Goal: Find contact information: Obtain details needed to contact an individual or organization

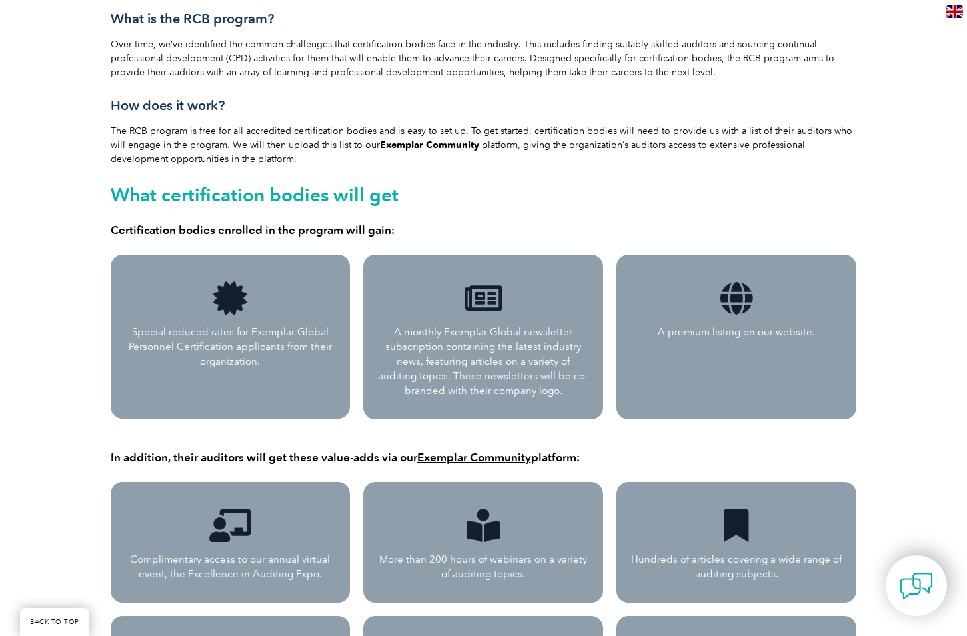
scroll to position [442, 0]
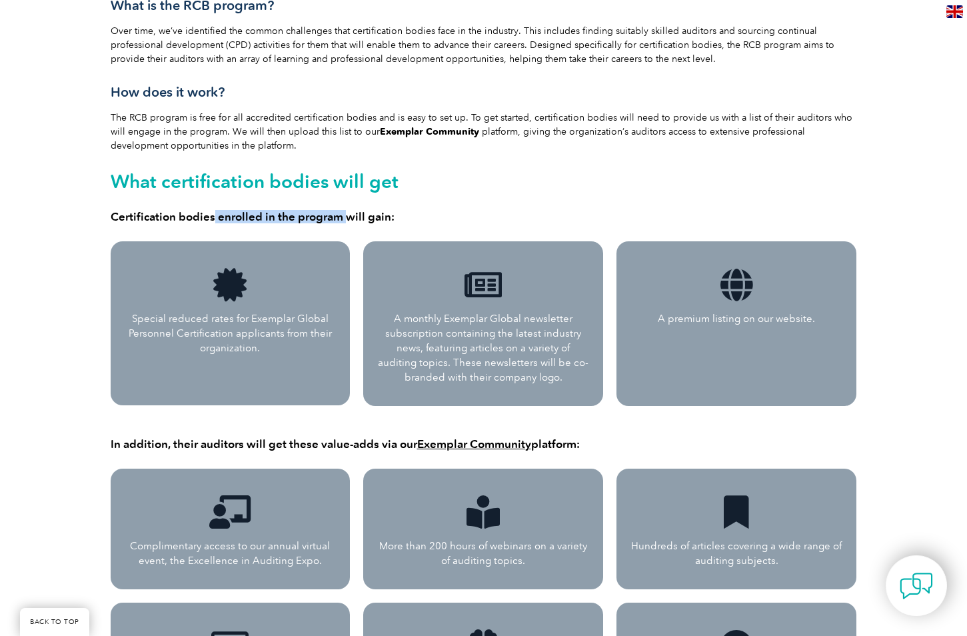
drag, startPoint x: 213, startPoint y: 217, endPoint x: 342, endPoint y: 217, distance: 129.9
click at [342, 217] on h4 "Certification bodies enrolled in the program will gain:" at bounding box center [484, 216] width 746 height 13
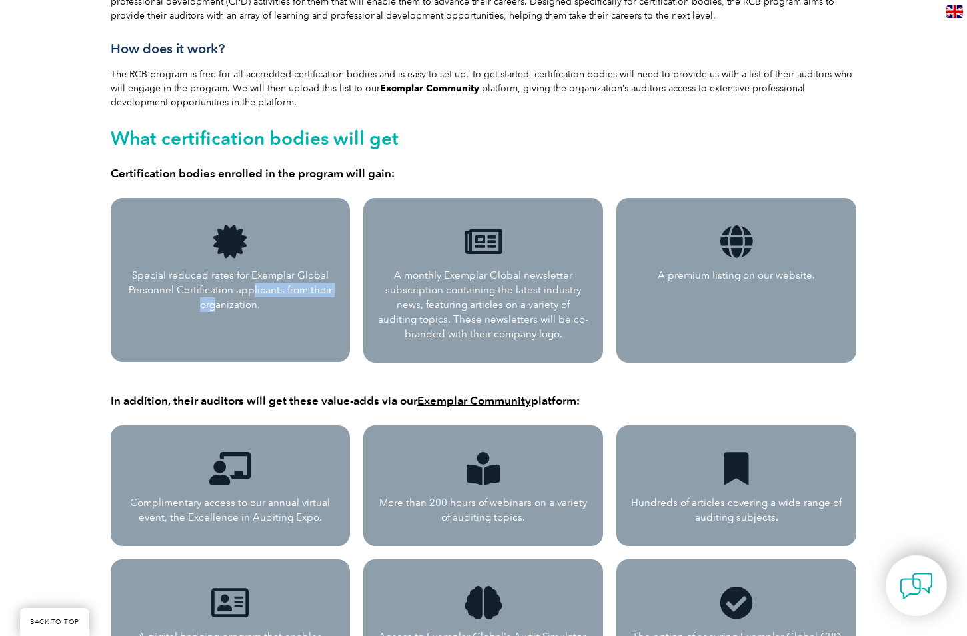
drag, startPoint x: 219, startPoint y: 295, endPoint x: 316, endPoint y: 295, distance: 97.3
click at [316, 295] on p "Special reduced rates for Exemplar Global Personnel Certification applicants fr…" at bounding box center [230, 290] width 213 height 44
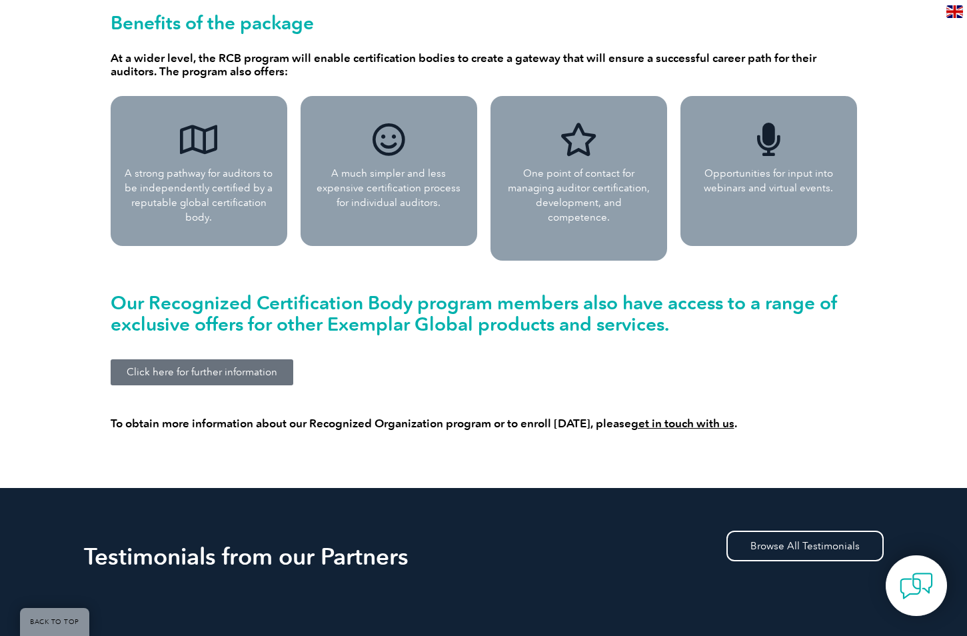
scroll to position [1203, 0]
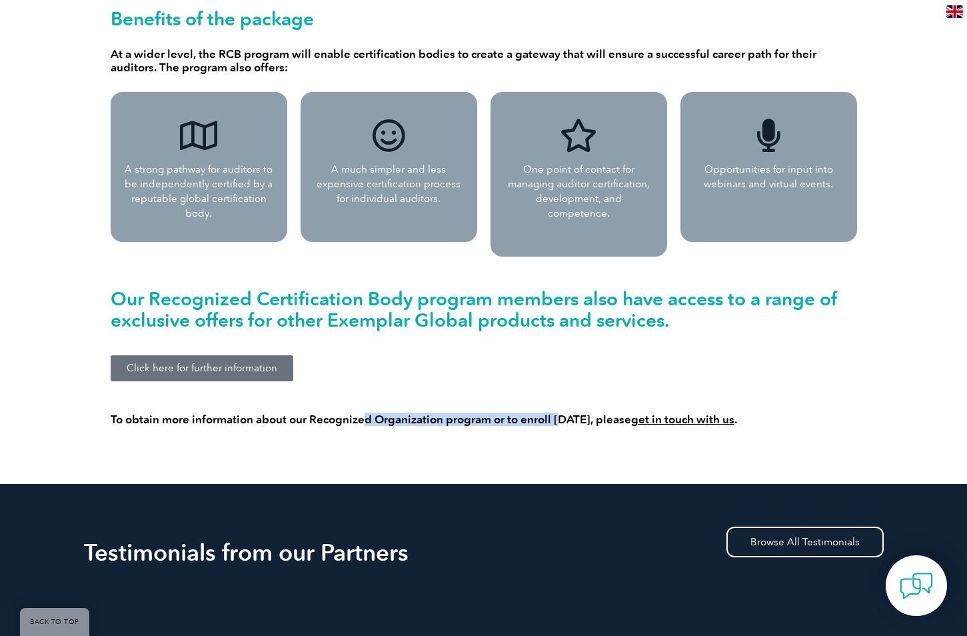
drag, startPoint x: 368, startPoint y: 404, endPoint x: 571, endPoint y: 404, distance: 202.6
click at [571, 412] on h4 "To obtain more information about our Recognized Organization program or to enro…" at bounding box center [484, 418] width 746 height 13
click at [573, 412] on h4 "To obtain more information about our Recognized Organization program or to enro…" at bounding box center [484, 418] width 746 height 13
click at [656, 412] on link "get in touch with us" at bounding box center [682, 418] width 103 height 13
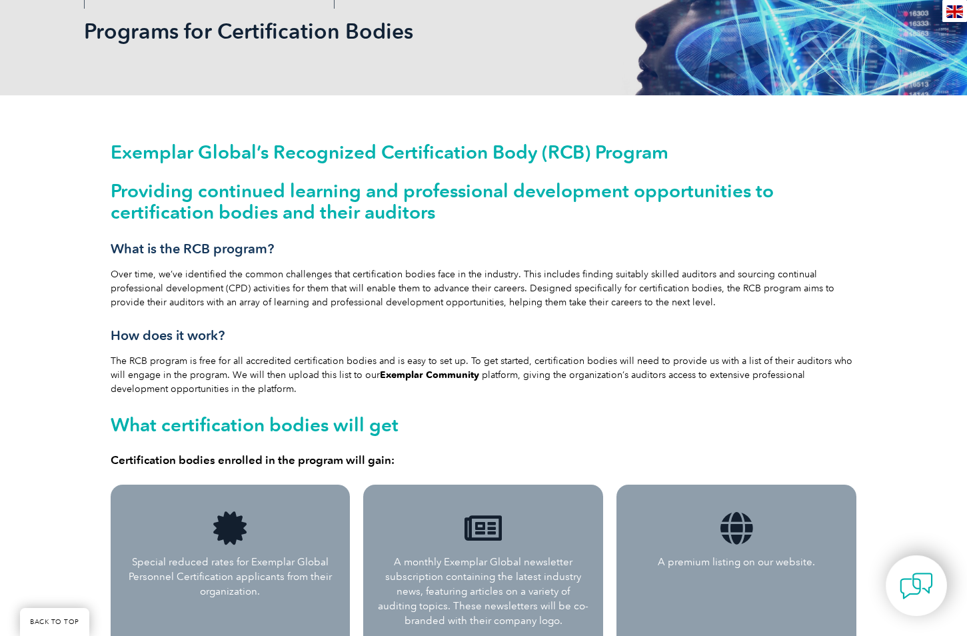
scroll to position [207, 0]
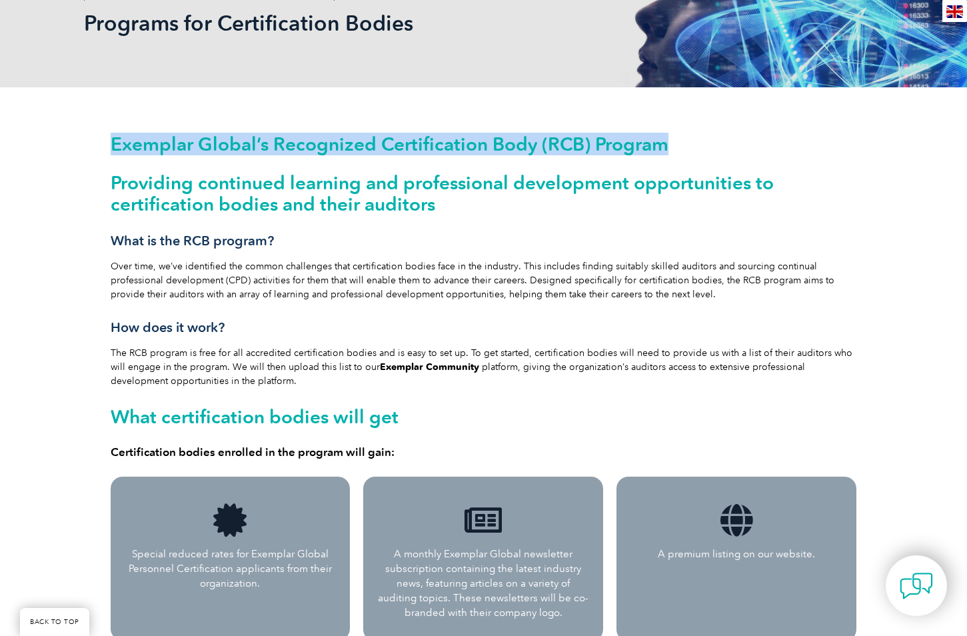
drag, startPoint x: 113, startPoint y: 147, endPoint x: 665, endPoint y: 141, distance: 551.7
click at [665, 141] on h1 "Exemplar Global’s Recognized Certification Body (RCB) Program" at bounding box center [484, 144] width 746 height 20
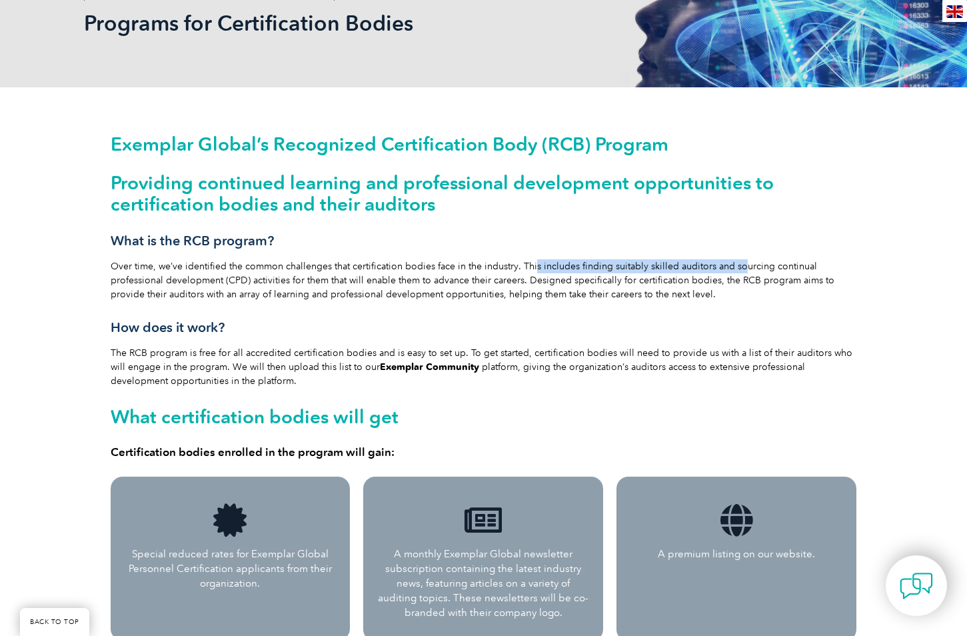
drag, startPoint x: 527, startPoint y: 267, endPoint x: 730, endPoint y: 267, distance: 203.2
click at [731, 267] on div "Exemplar Global’s Recognized Certification Body (RCB) Program Providing continu…" at bounding box center [484, 296] width 746 height 324
click at [730, 267] on div "Exemplar Global’s Recognized Certification Body (RCB) Program Providing continu…" at bounding box center [484, 296] width 746 height 324
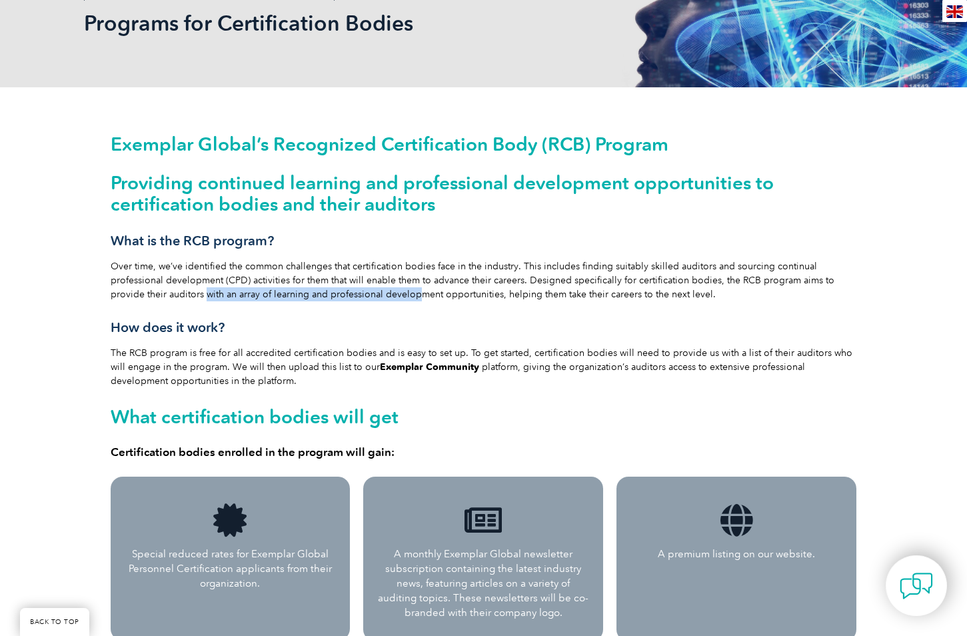
drag, startPoint x: 201, startPoint y: 295, endPoint x: 422, endPoint y: 295, distance: 220.5
click at [420, 295] on div "Exemplar Global’s Recognized Certification Body (RCB) Program Providing continu…" at bounding box center [484, 296] width 746 height 324
click at [422, 295] on div "Exemplar Global’s Recognized Certification Body (RCB) Program Providing continu…" at bounding box center [484, 296] width 746 height 324
drag, startPoint x: 401, startPoint y: 293, endPoint x: 592, endPoint y: 293, distance: 191.2
click at [592, 293] on div "Exemplar Global’s Recognized Certification Body (RCB) Program Providing continu…" at bounding box center [484, 296] width 746 height 324
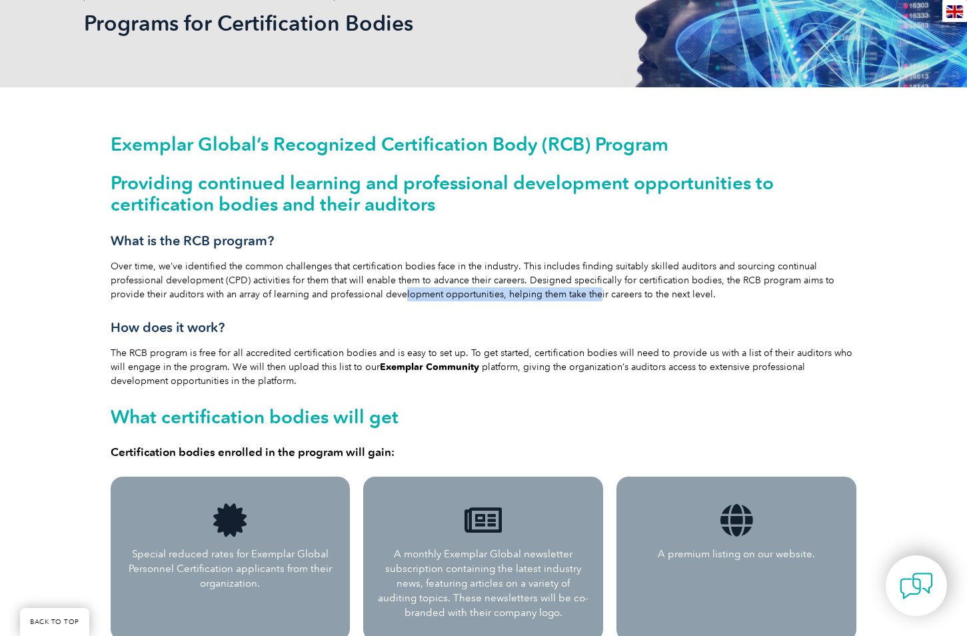
click at [592, 293] on div "Exemplar Global’s Recognized Certification Body (RCB) Program Providing continu…" at bounding box center [484, 296] width 746 height 324
drag, startPoint x: 145, startPoint y: 354, endPoint x: 365, endPoint y: 354, distance: 219.9
click at [364, 354] on div "Exemplar Global’s Recognized Certification Body (RCB) Program Providing continu…" at bounding box center [484, 296] width 746 height 324
click at [349, 353] on div "Exemplar Global’s Recognized Certification Body (RCB) Program Providing continu…" at bounding box center [484, 296] width 746 height 324
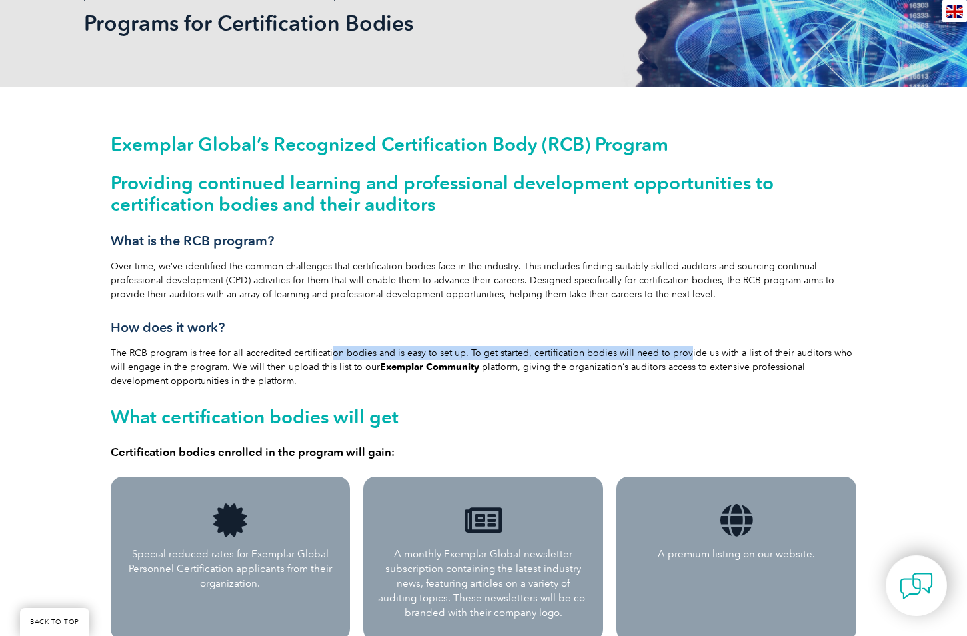
drag, startPoint x: 325, startPoint y: 350, endPoint x: 686, endPoint y: 350, distance: 360.5
click at [686, 350] on div "Exemplar Global’s Recognized Certification Body (RCB) Program Providing continu…" at bounding box center [484, 296] width 746 height 324
click at [480, 352] on div "Exemplar Global’s Recognized Certification Body (RCB) Program Providing continu…" at bounding box center [484, 296] width 746 height 324
drag, startPoint x: 466, startPoint y: 354, endPoint x: 747, endPoint y: 354, distance: 281.2
click at [744, 354] on div "Exemplar Global’s Recognized Certification Body (RCB) Program Providing continu…" at bounding box center [484, 296] width 746 height 324
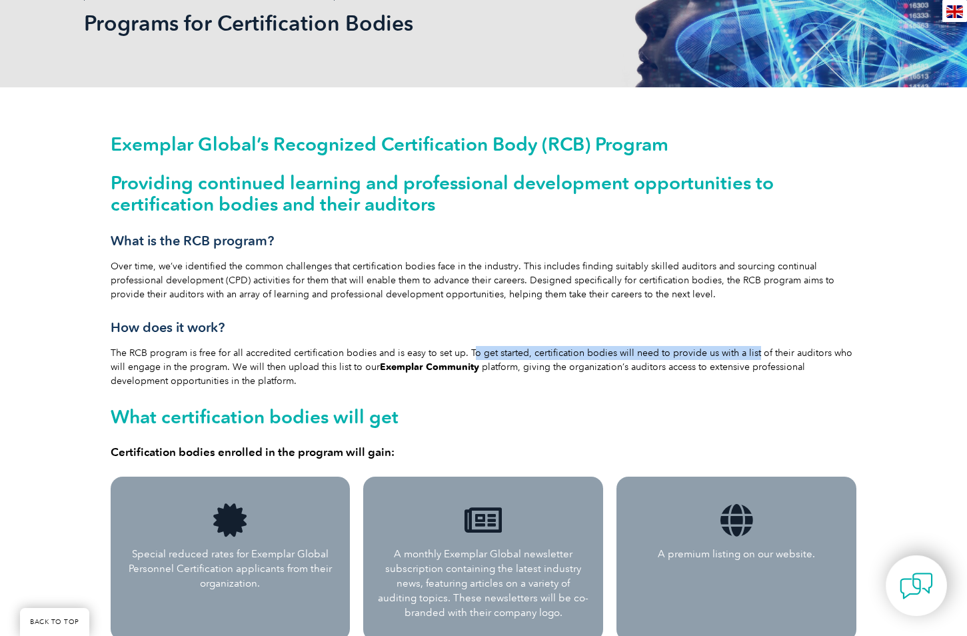
click at [747, 354] on div "Exemplar Global’s Recognized Certification Body (RCB) Program Providing continu…" at bounding box center [484, 296] width 746 height 324
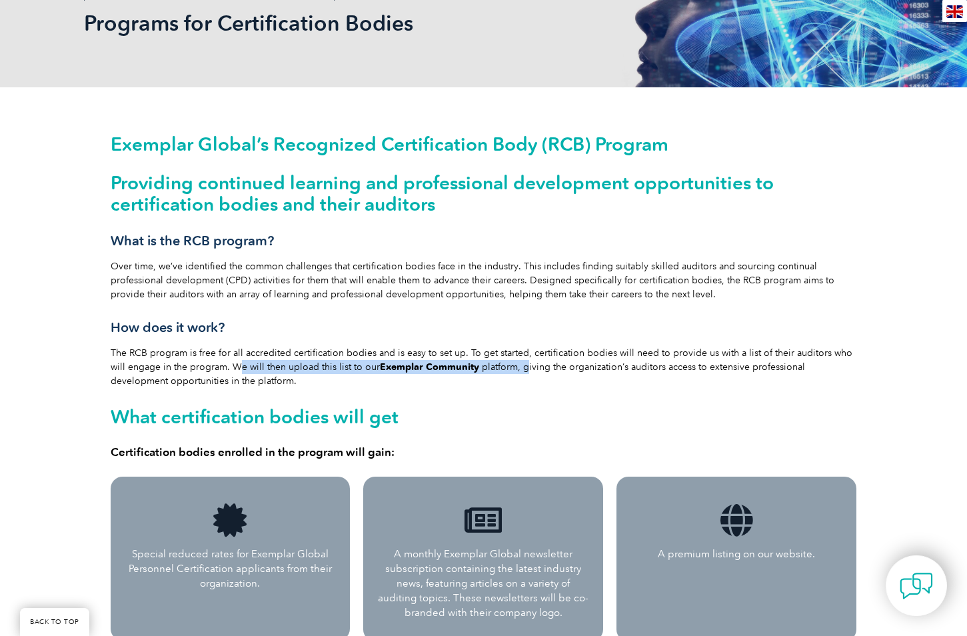
drag, startPoint x: 215, startPoint y: 366, endPoint x: 506, endPoint y: 367, distance: 290.5
click at [506, 367] on div "Exemplar Global’s Recognized Certification Body (RCB) Program Providing continu…" at bounding box center [484, 296] width 746 height 324
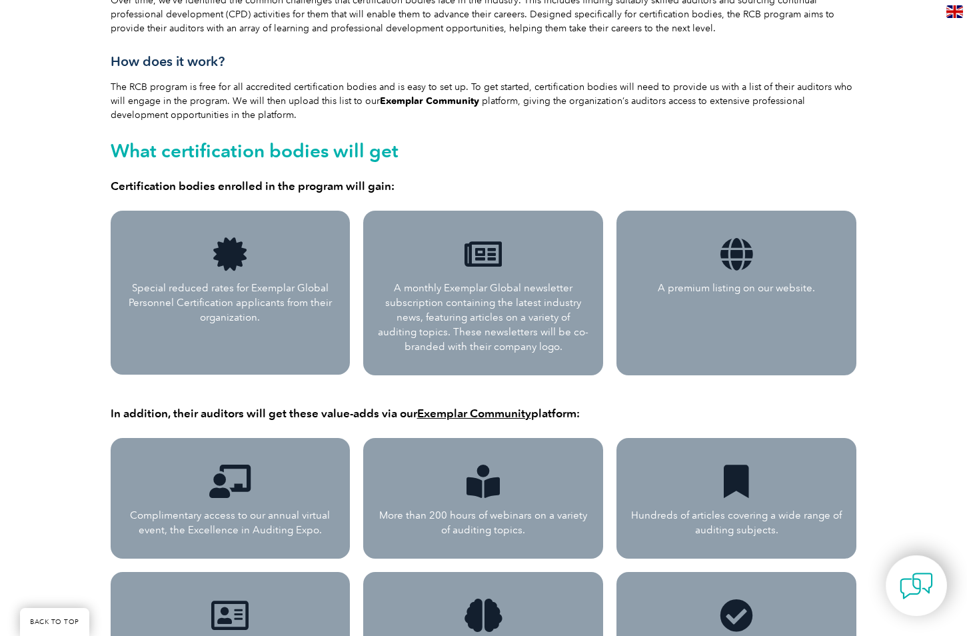
scroll to position [514, 0]
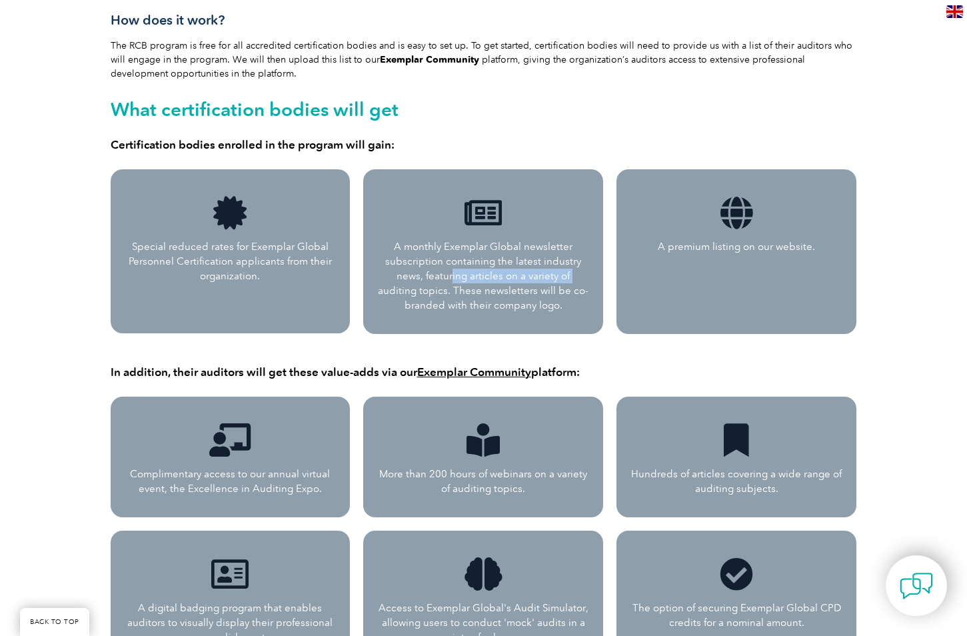
drag, startPoint x: 404, startPoint y: 276, endPoint x: 527, endPoint y: 276, distance: 122.6
click at [527, 276] on p "A monthly Exemplar Global newsletter subscription containing the latest industr…" at bounding box center [482, 275] width 213 height 73
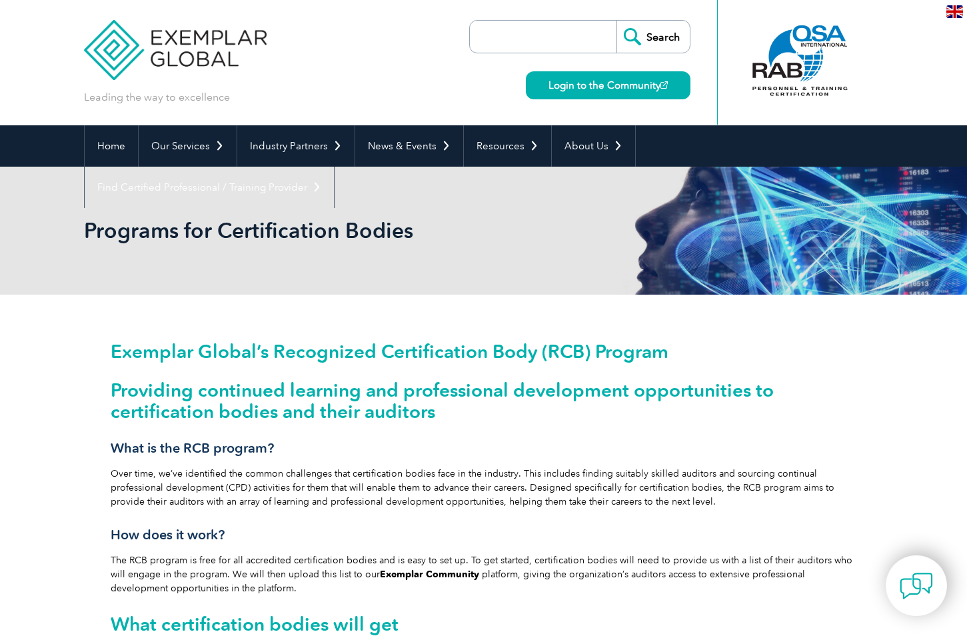
scroll to position [0, 0]
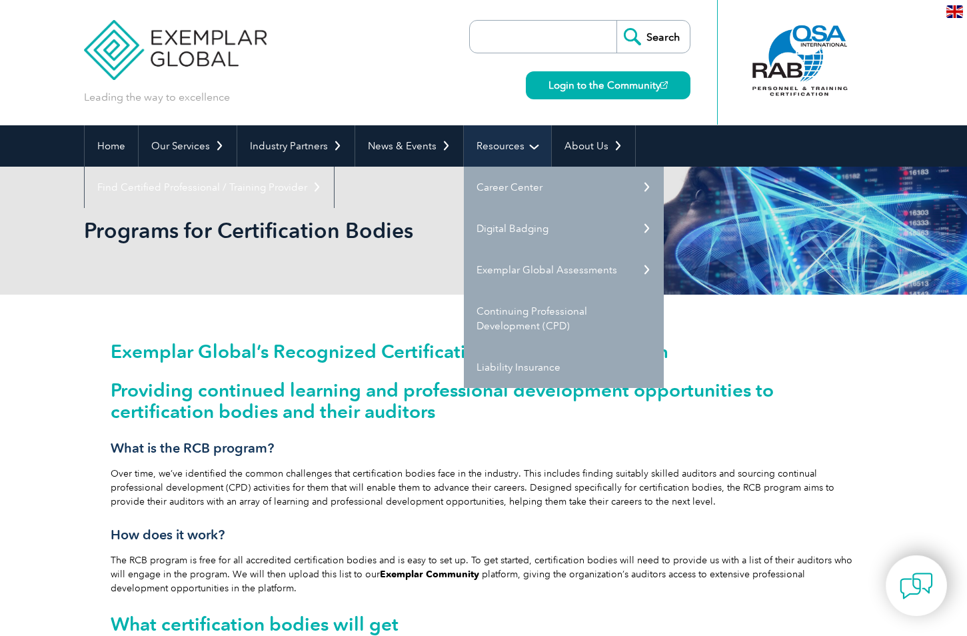
click at [494, 141] on link "Resources" at bounding box center [507, 145] width 87 height 41
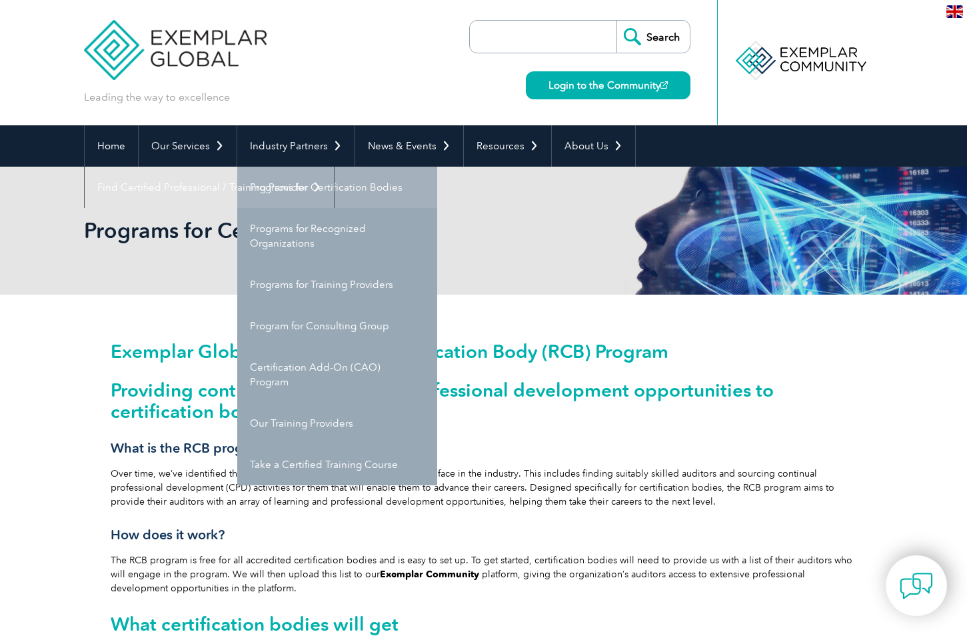
click at [324, 183] on link "Programs for Certification Bodies" at bounding box center [337, 187] width 200 height 41
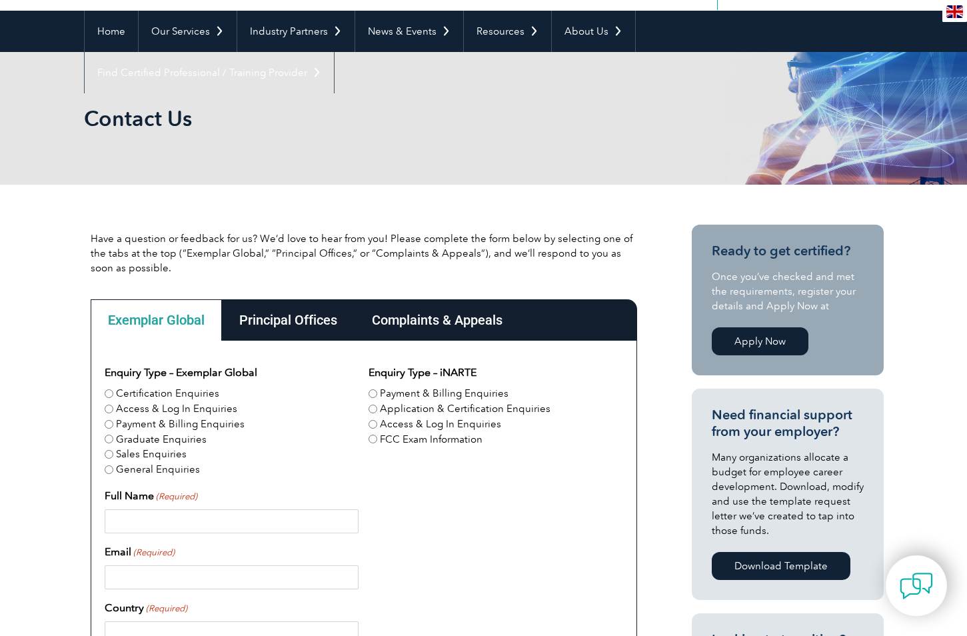
scroll to position [117, 0]
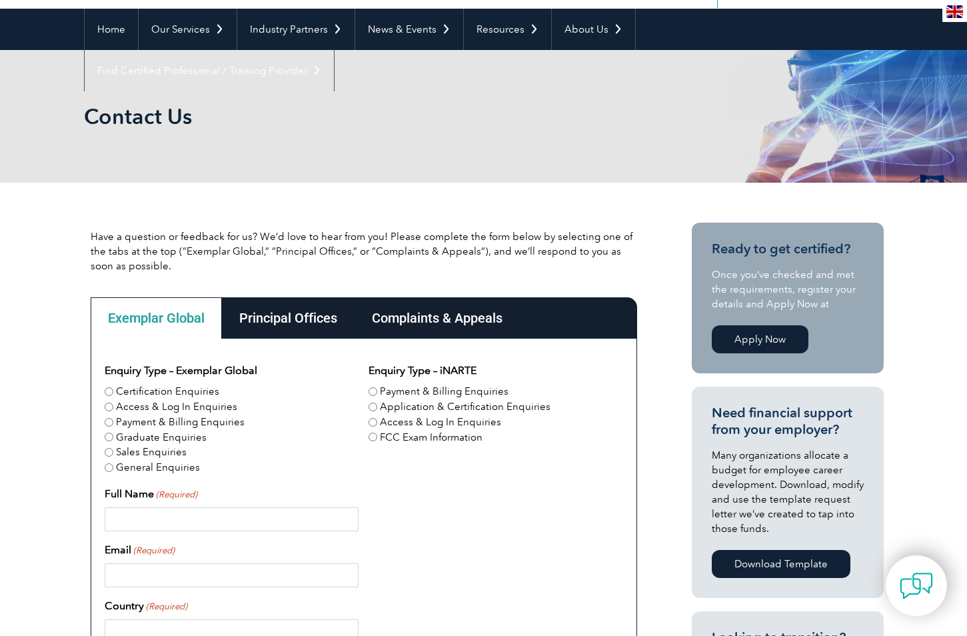
click at [453, 314] on div "Complaints & Appeals" at bounding box center [436, 317] width 165 height 41
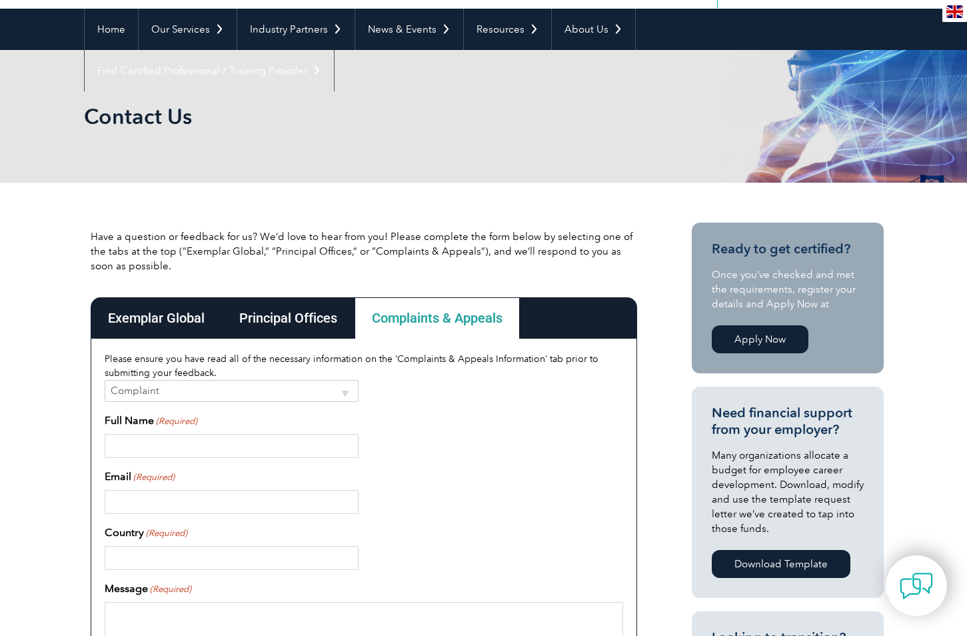
click at [121, 322] on div "Exemplar Global" at bounding box center [156, 317] width 131 height 41
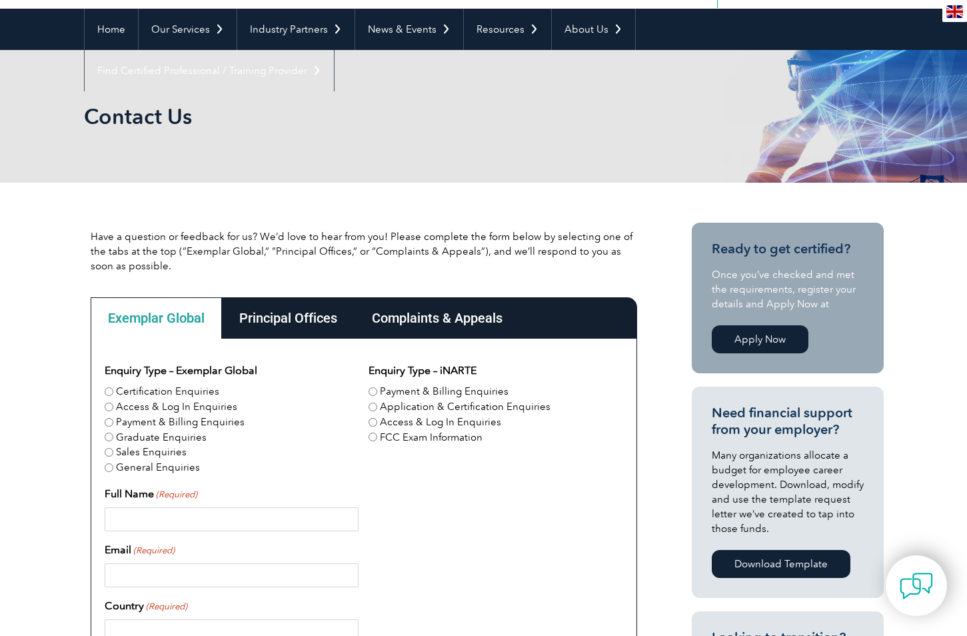
click at [110, 394] on input "Certification Enquiries" at bounding box center [109, 391] width 9 height 9
radio input "true"
click at [107, 409] on input "Access & Log In Enquiries" at bounding box center [109, 406] width 9 height 9
radio input "true"
click at [107, 424] on input "Payment & Billing Enquiries" at bounding box center [109, 422] width 9 height 9
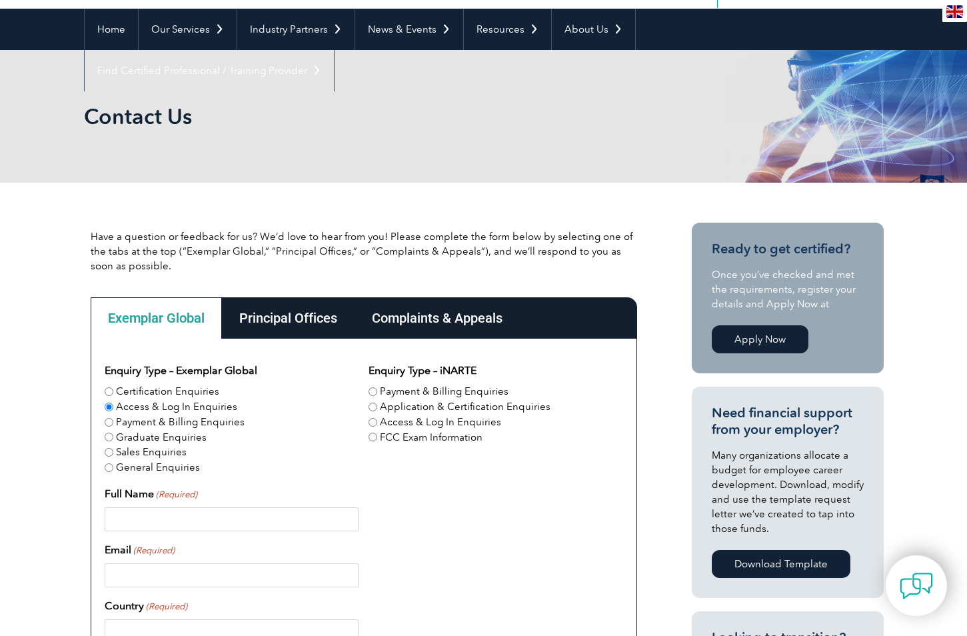
radio input "true"
click at [110, 436] on input "Graduate Enquiries" at bounding box center [109, 436] width 9 height 9
radio input "true"
click at [110, 453] on input "Sales Enquiries" at bounding box center [109, 452] width 9 height 9
radio input "true"
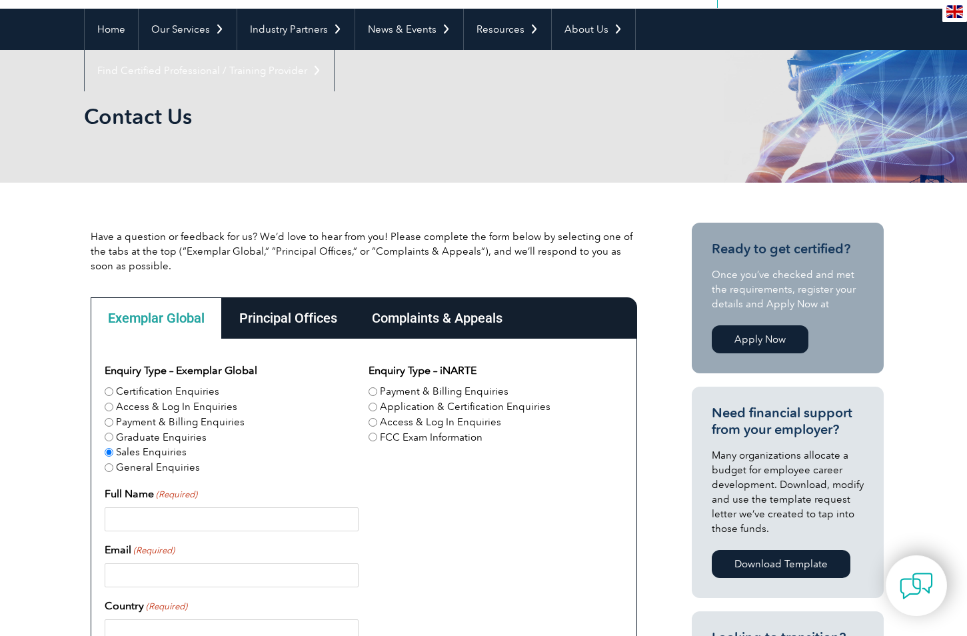
click at [111, 468] on input "General Enquiries" at bounding box center [109, 467] width 9 height 9
radio input "true"
click at [109, 392] on input "Certification Enquiries" at bounding box center [109, 391] width 9 height 9
radio input "true"
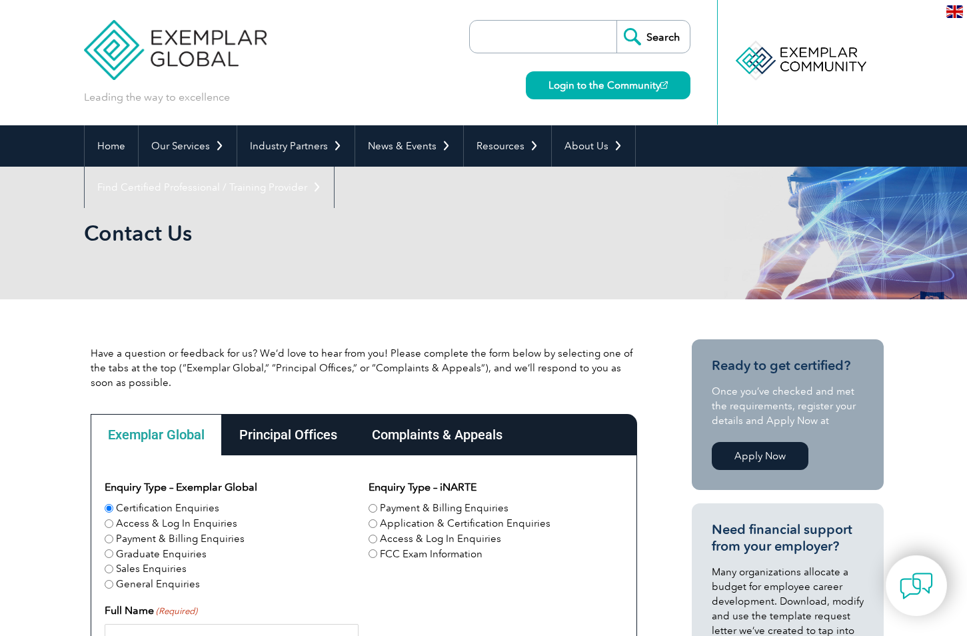
scroll to position [0, 0]
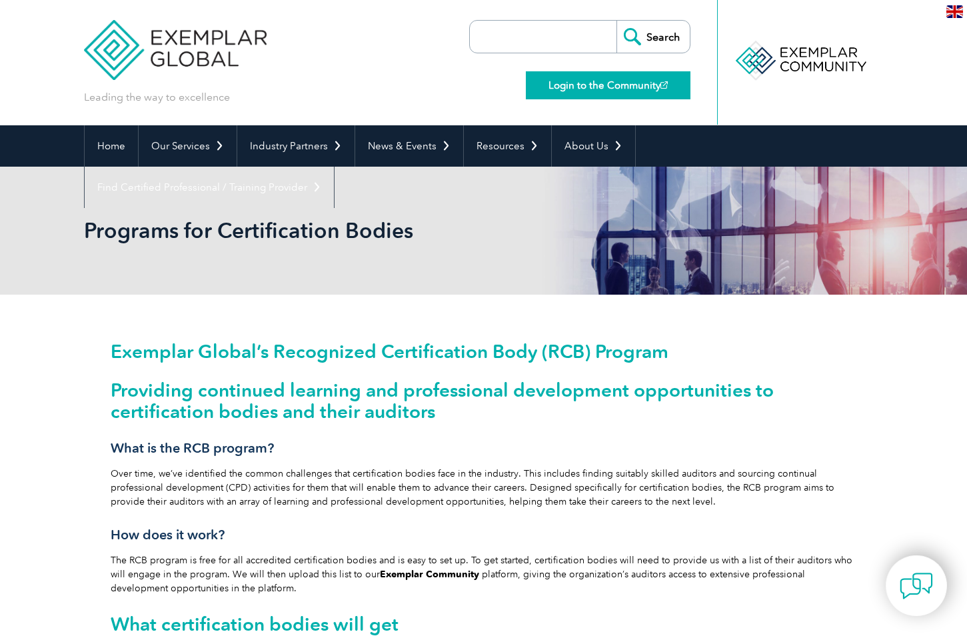
click at [606, 88] on link "Login to the Community" at bounding box center [608, 85] width 165 height 28
